Goal: Task Accomplishment & Management: Complete application form

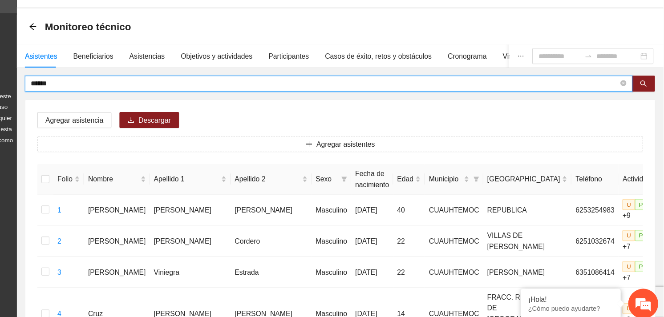
drag, startPoint x: 122, startPoint y: 107, endPoint x: 89, endPoint y: 108, distance: 32.5
type input "**********"
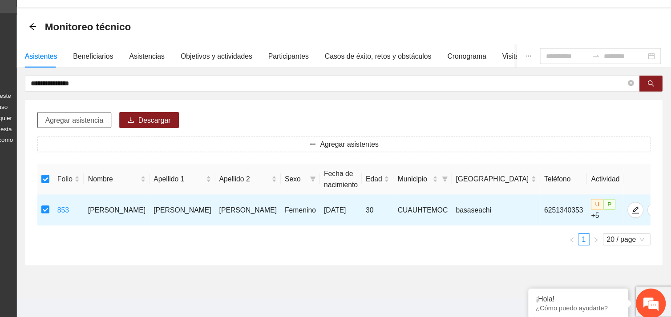
click at [147, 137] on span "Agregar asistencia" at bounding box center [140, 136] width 52 height 10
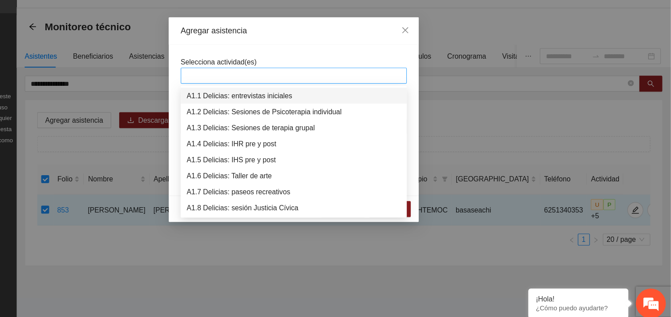
click at [280, 92] on div at bounding box center [335, 96] width 197 height 11
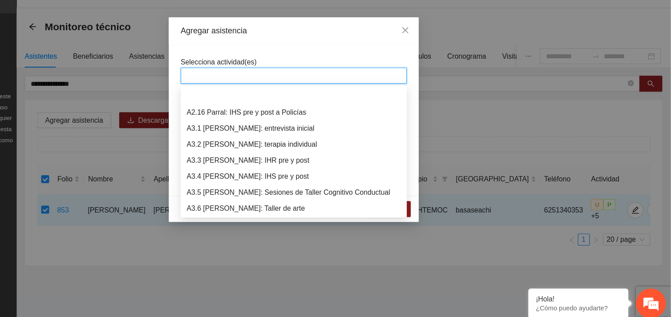
scroll to position [456, 0]
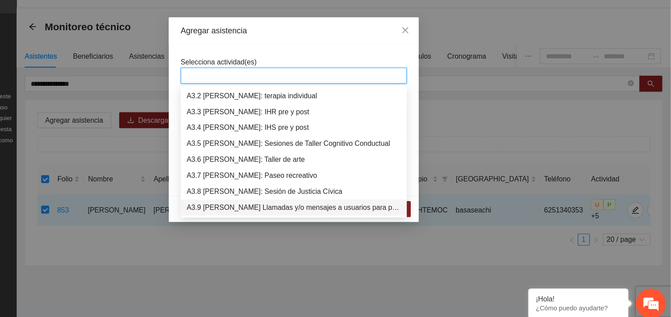
click at [288, 211] on div "A3.9 [PERSON_NAME] Llamadas y/o mensajes a usuarios para programación, seguimie…" at bounding box center [335, 214] width 190 height 10
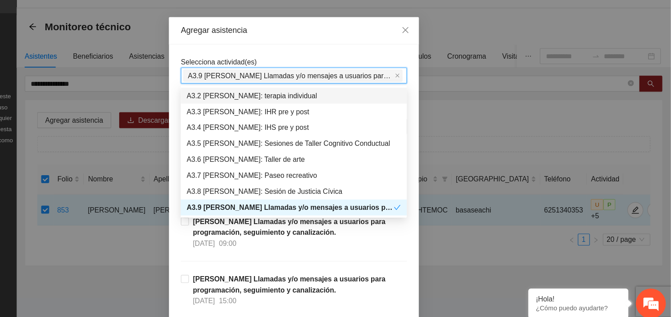
click at [316, 80] on div "Selecciona actividad(es) A3.9 [PERSON_NAME] Llamadas y/o mensajes a usuarios pa…" at bounding box center [335, 92] width 201 height 24
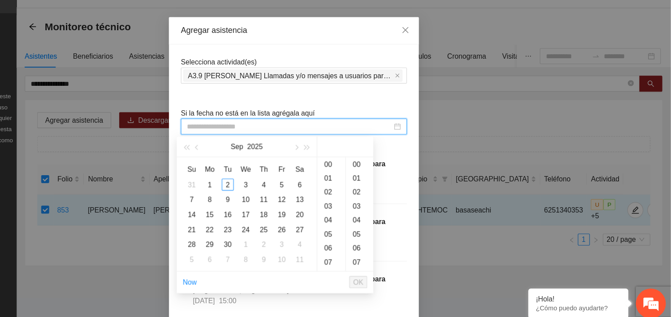
click at [259, 142] on input at bounding box center [331, 142] width 182 height 10
click at [275, 195] on div "2" at bounding box center [276, 193] width 11 height 11
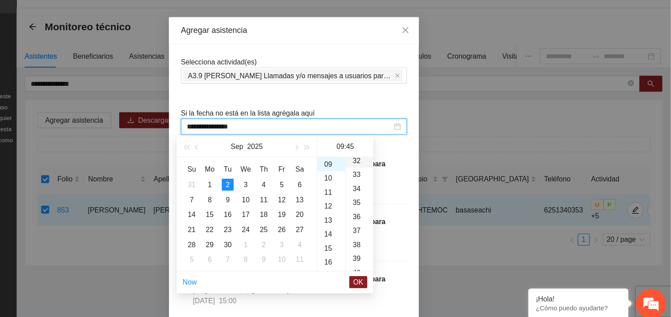
click at [390, 174] on div "32" at bounding box center [394, 172] width 24 height 12
type input "**********"
click at [396, 279] on span "OK" at bounding box center [392, 280] width 9 height 10
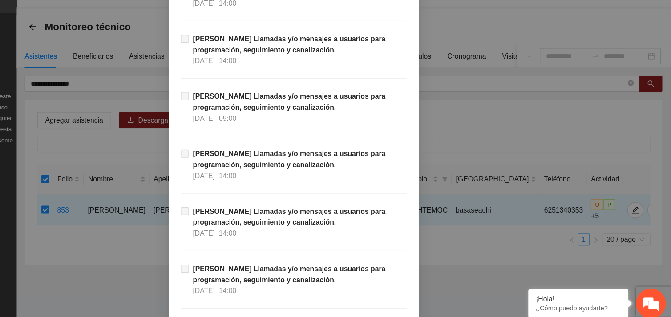
scroll to position [9083, 0]
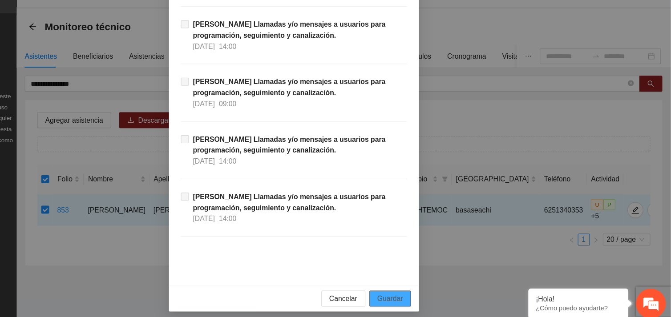
click at [417, 292] on span "Guardar" at bounding box center [421, 295] width 23 height 10
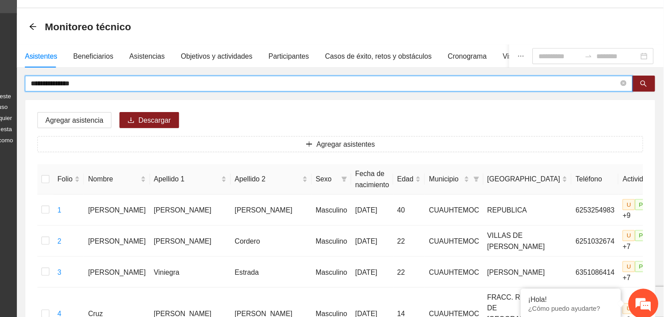
drag, startPoint x: 159, startPoint y: 107, endPoint x: 93, endPoint y: 107, distance: 65.9
type input "**********"
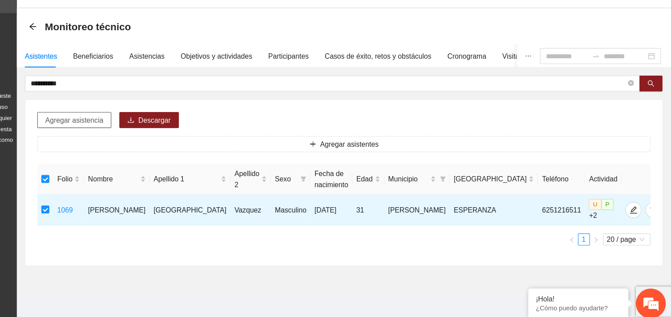
click at [145, 140] on span "Agregar asistencia" at bounding box center [140, 136] width 52 height 10
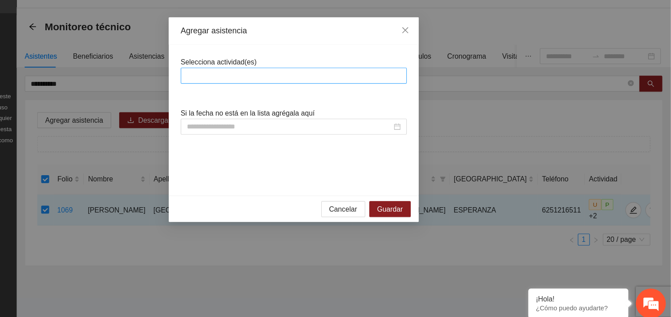
click at [277, 97] on div at bounding box center [335, 96] width 197 height 11
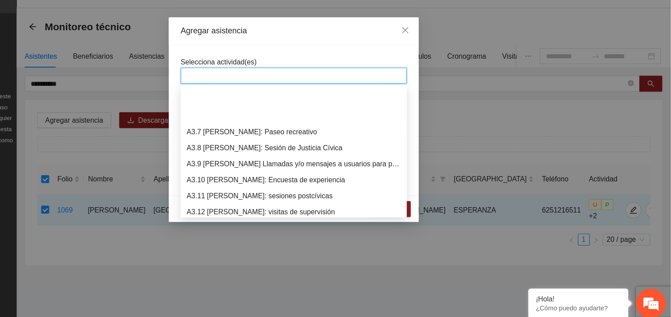
scroll to position [527, 0]
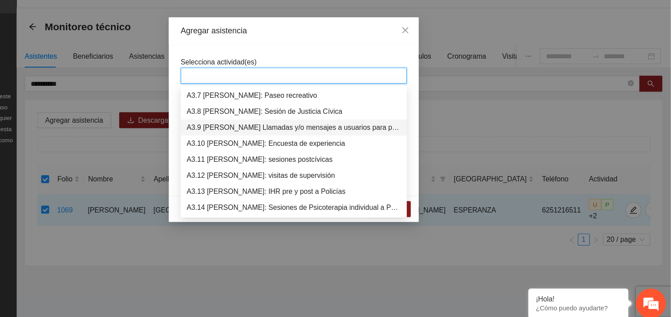
click at [276, 144] on div "A3.9 [PERSON_NAME] Llamadas y/o mensajes a usuarios para programación, seguimie…" at bounding box center [335, 143] width 190 height 10
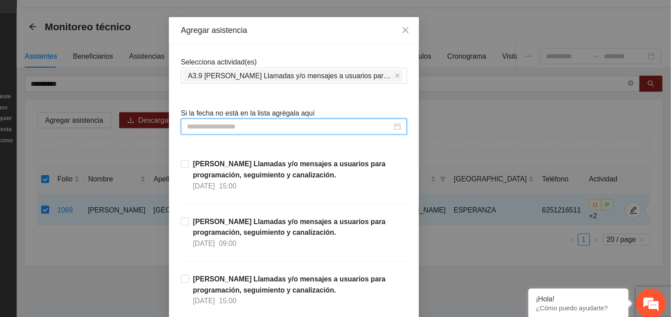
click at [309, 142] on input at bounding box center [331, 142] width 182 height 10
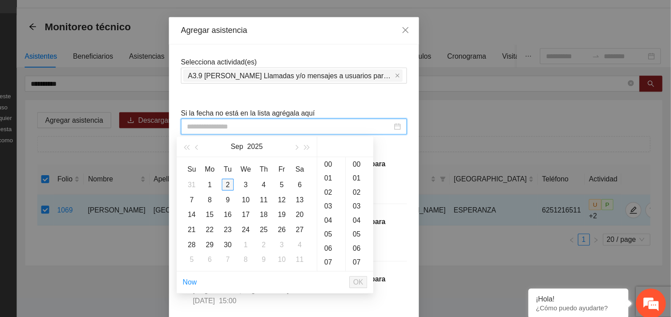
click at [275, 196] on div "2" at bounding box center [276, 193] width 11 height 11
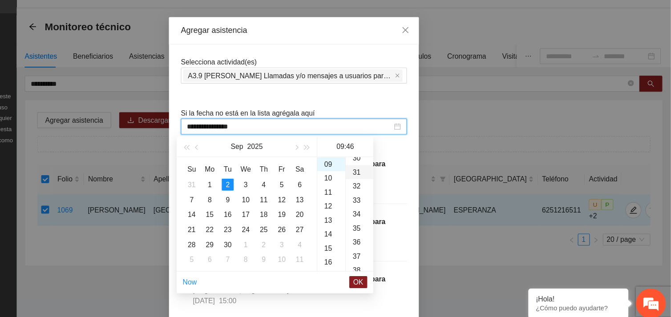
click at [392, 184] on div "31" at bounding box center [394, 182] width 24 height 12
type input "**********"
click at [397, 281] on span "OK" at bounding box center [392, 280] width 9 height 10
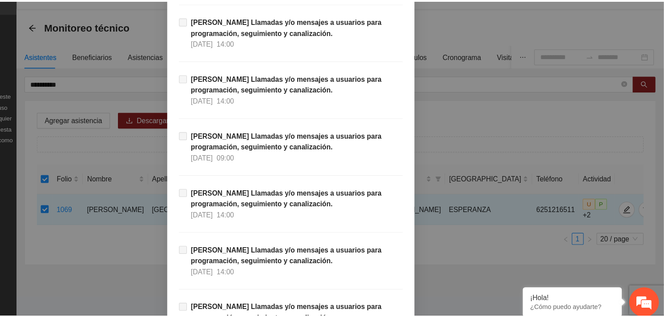
scroll to position [9083, 0]
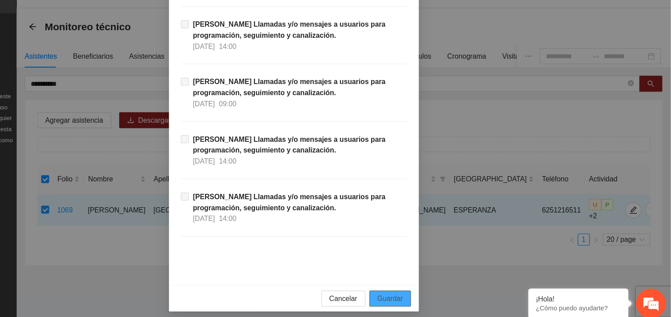
click at [427, 289] on button "Guardar" at bounding box center [421, 295] width 37 height 14
